Goal: Task Accomplishment & Management: Manage account settings

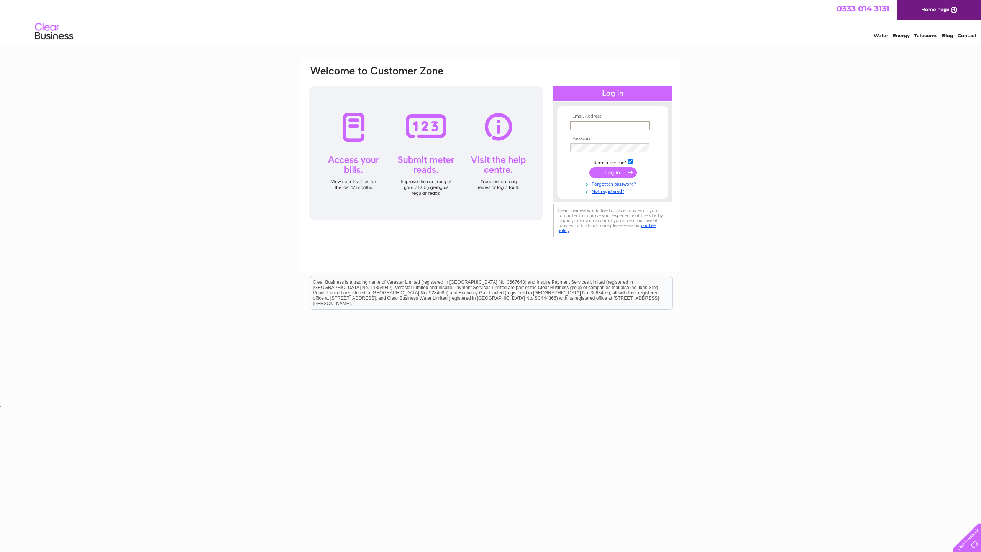
type input "D.SCULLION@LIVE.CO.UK"
click at [618, 169] on input "submit" at bounding box center [613, 172] width 47 height 11
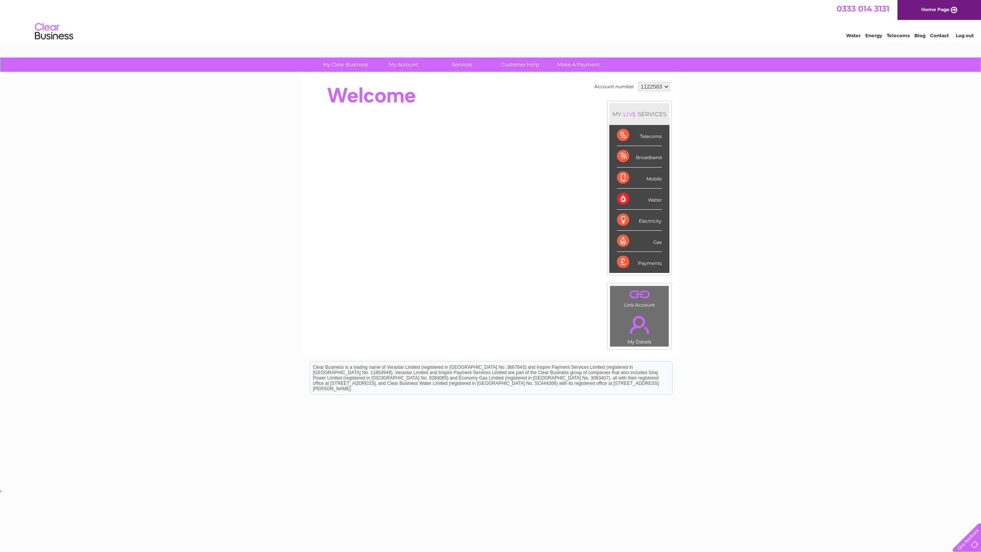
select select "1133379"
click at [404, 64] on link "My Account" at bounding box center [403, 64] width 63 height 14
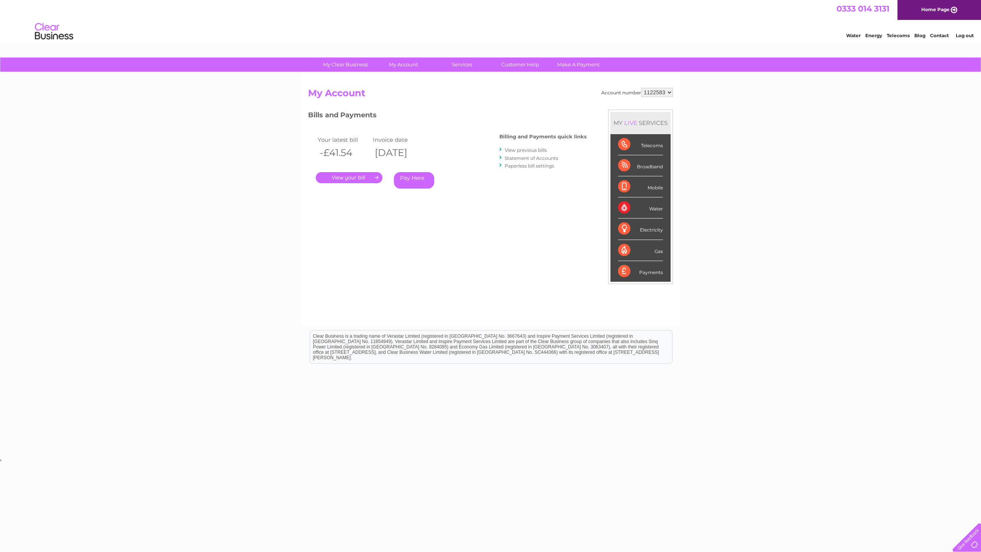
select select "1133379"
click at [371, 176] on link "." at bounding box center [349, 177] width 67 height 11
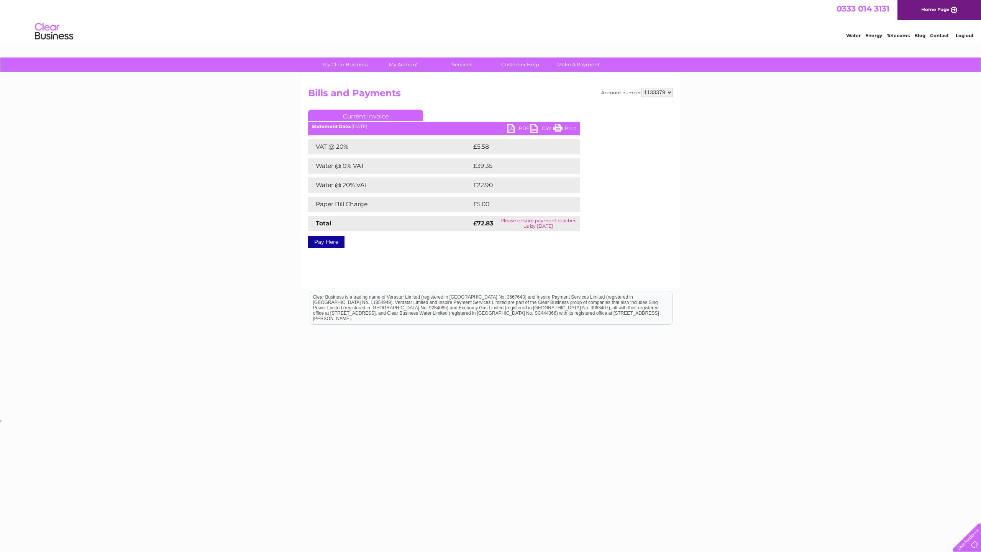
click at [331, 244] on link "Pay Here" at bounding box center [326, 242] width 36 height 12
click at [463, 94] on link "Broadband" at bounding box center [465, 95] width 63 height 15
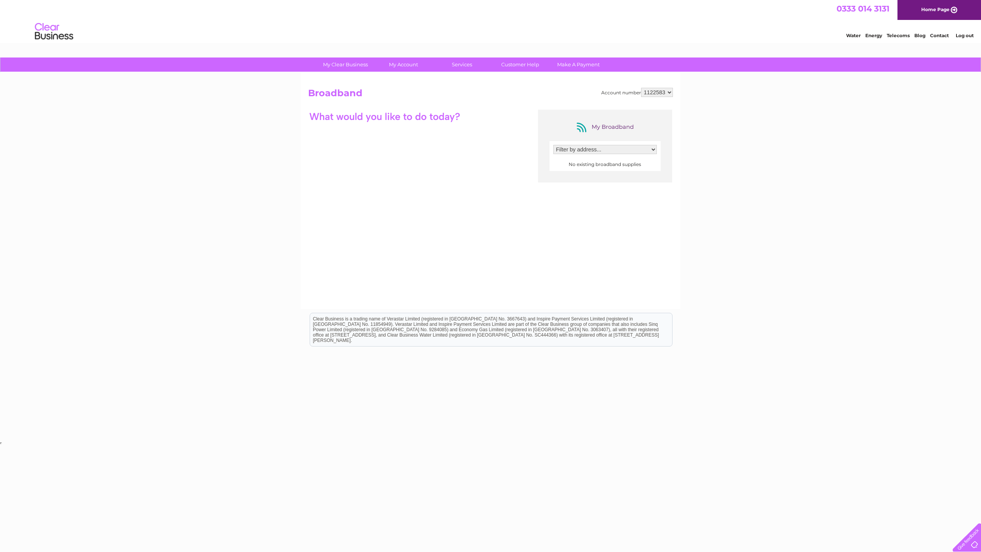
click at [658, 97] on h2 "Broadband" at bounding box center [490, 95] width 365 height 15
